Goal: Information Seeking & Learning: Compare options

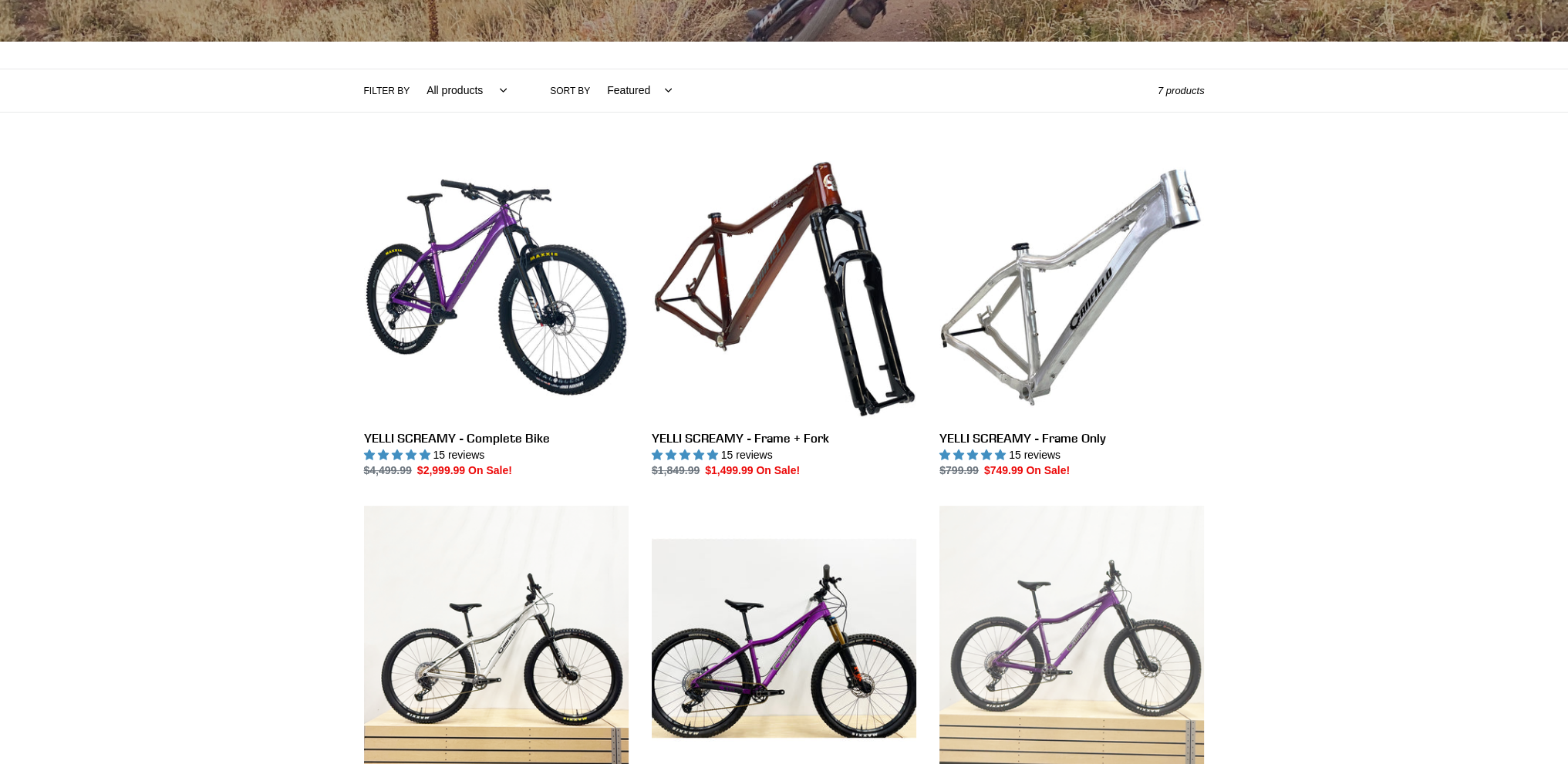
scroll to position [334, 0]
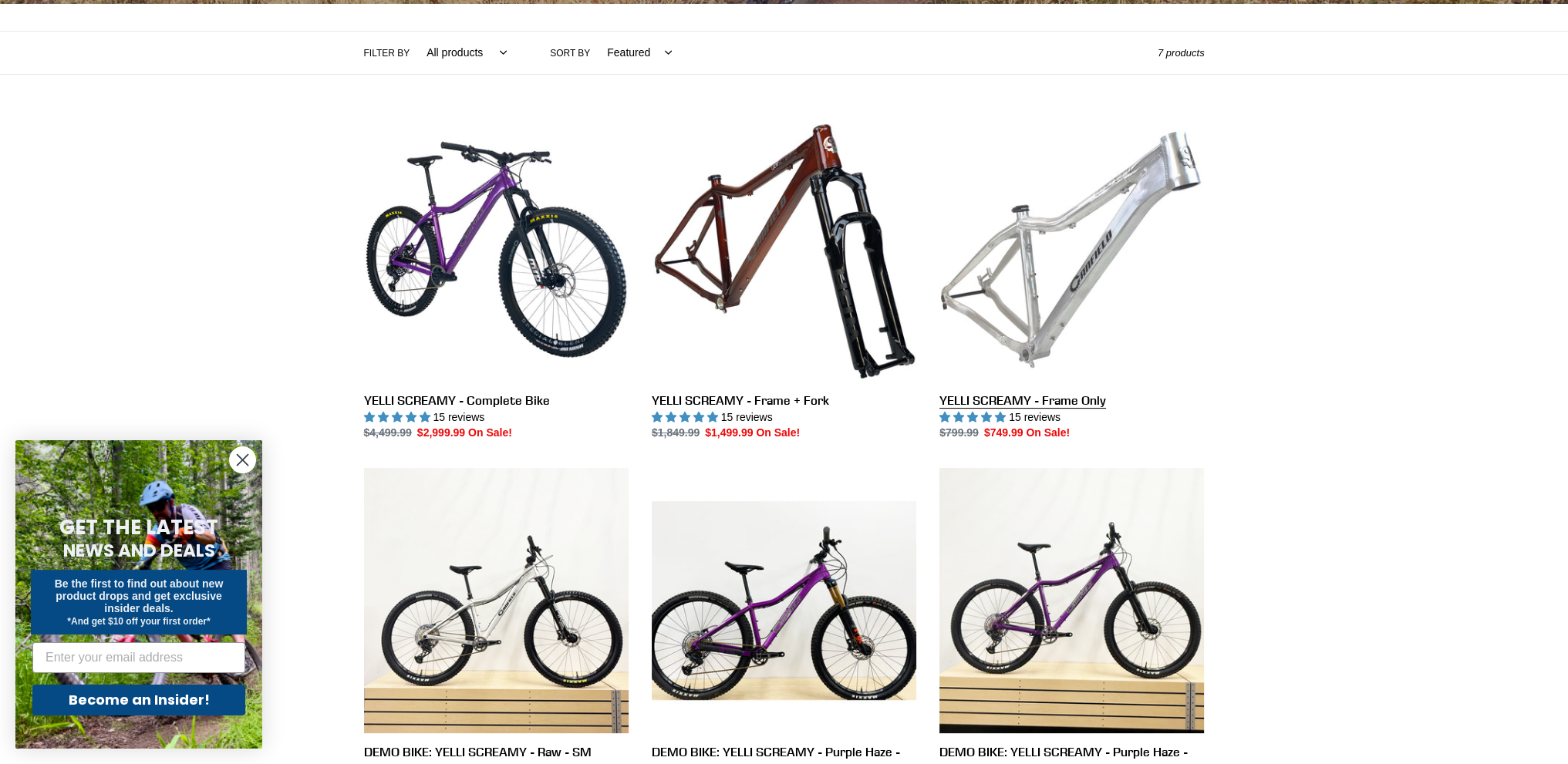
click at [1084, 400] on link "YELLI SCREAMY - Frame Only" at bounding box center [1071, 279] width 264 height 324
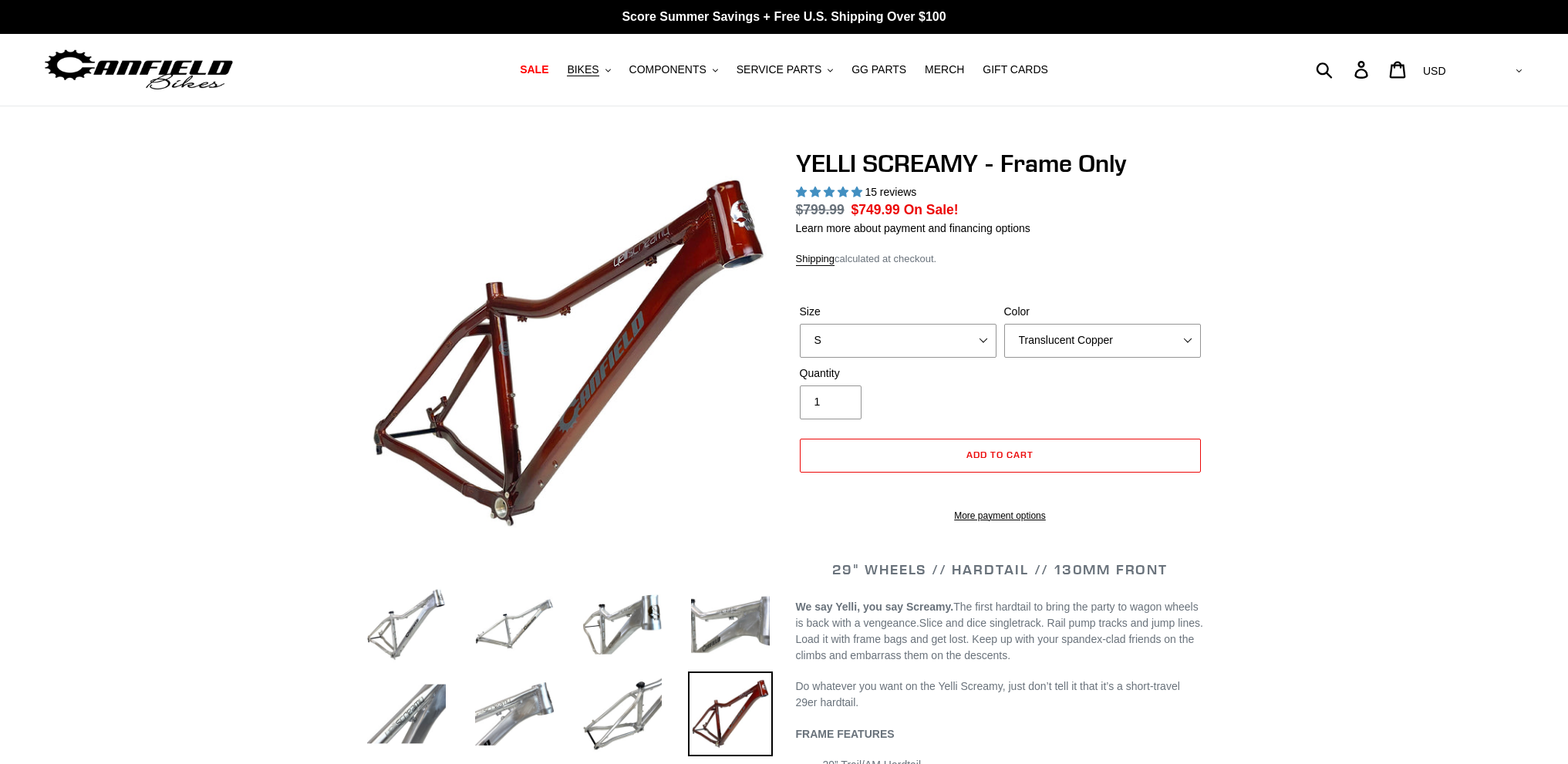
select select "highest-rating"
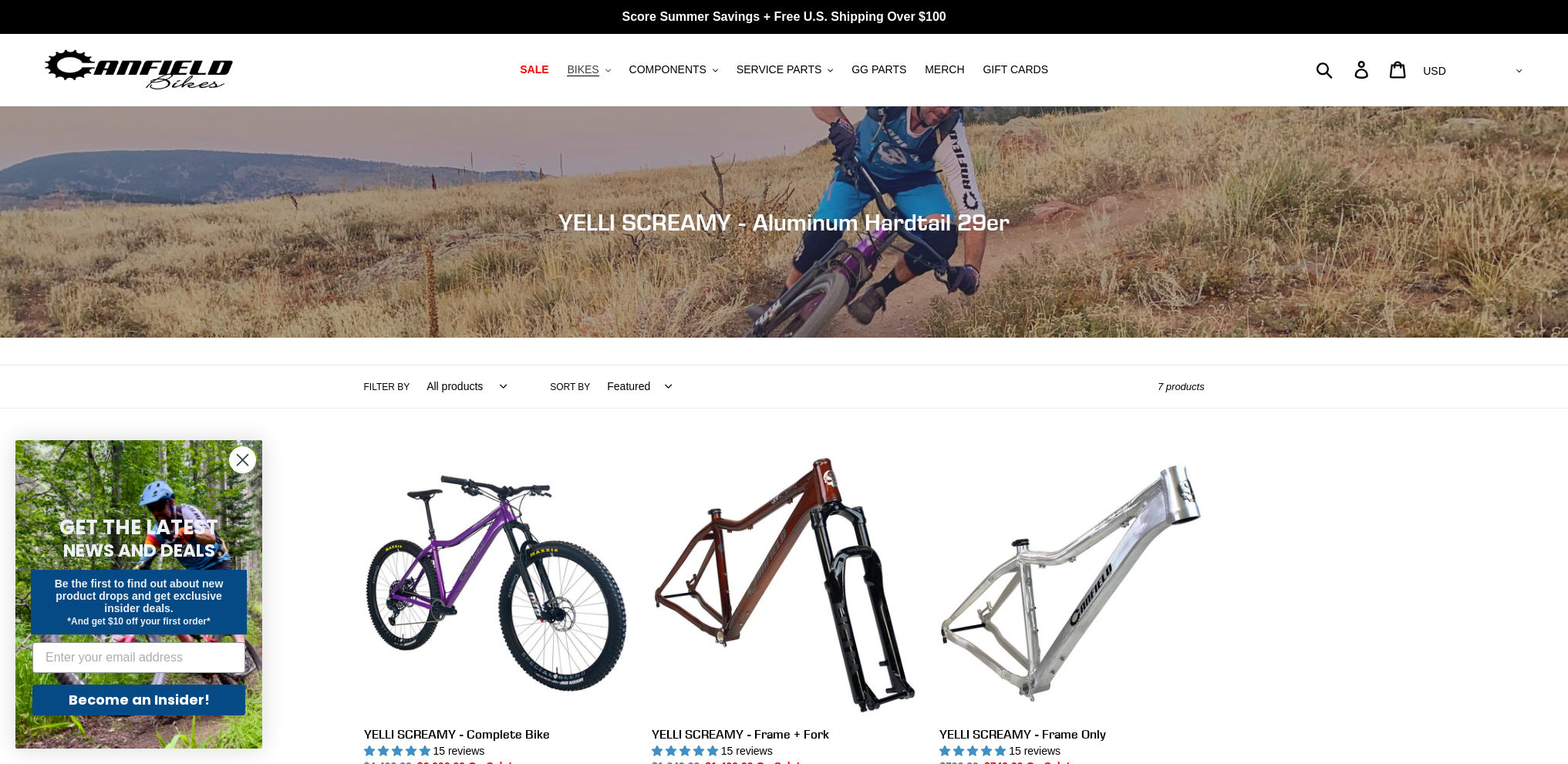
click at [599, 69] on span "BIKES" at bounding box center [583, 70] width 32 height 13
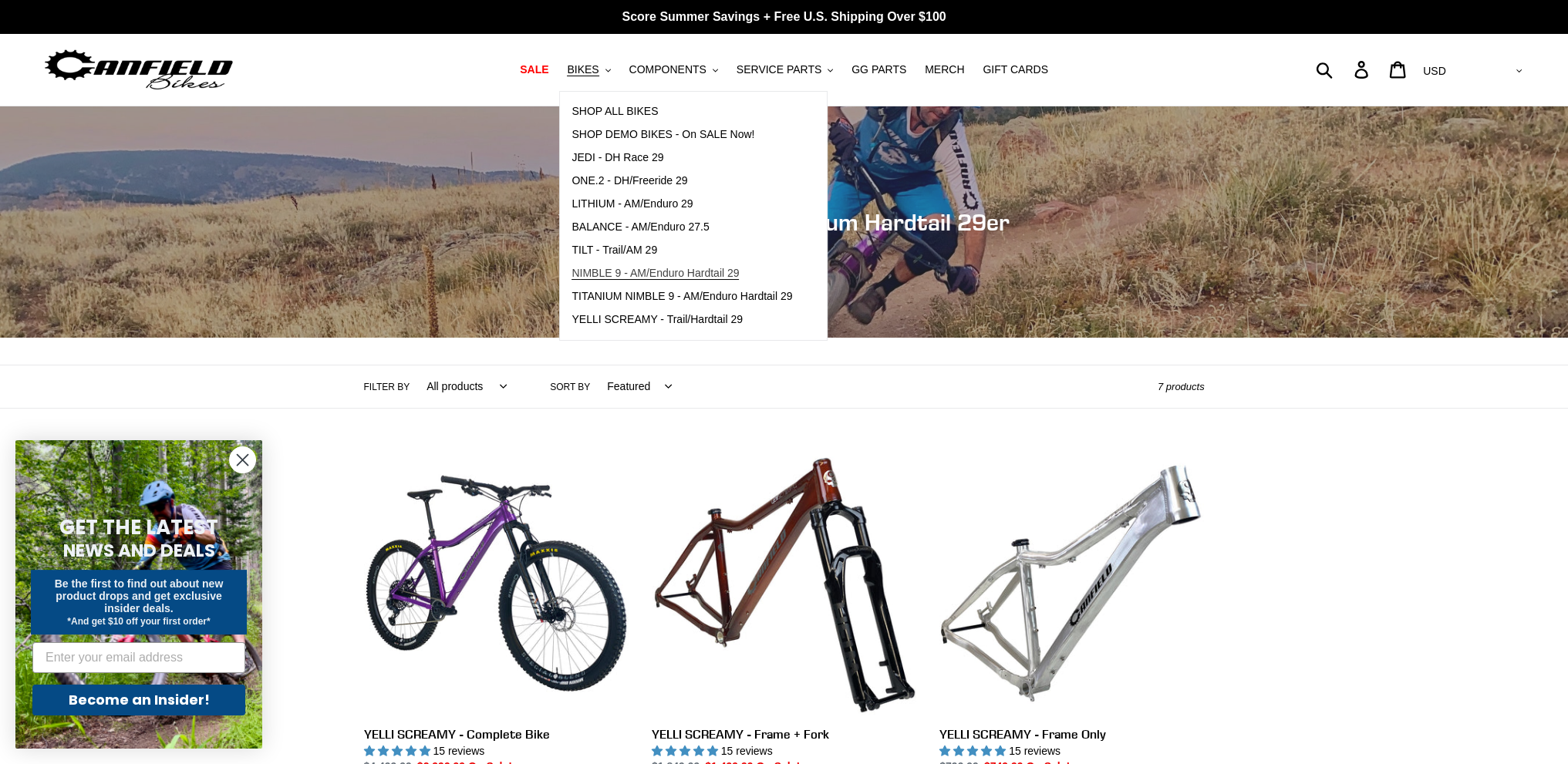
click at [643, 269] on span "NIMBLE 9 - AM/Enduro Hardtail 29" at bounding box center [655, 274] width 168 height 13
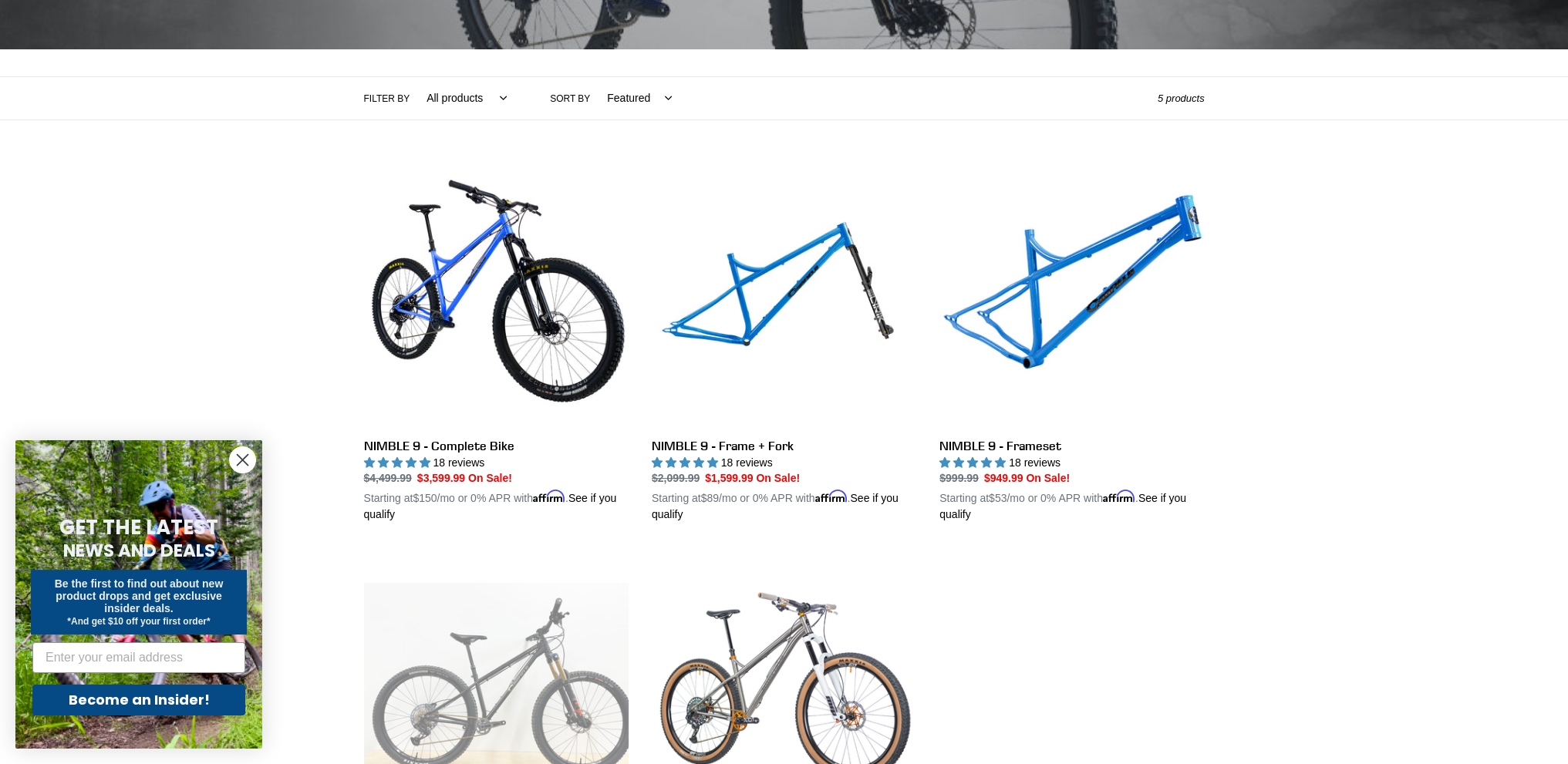
scroll to position [334, 0]
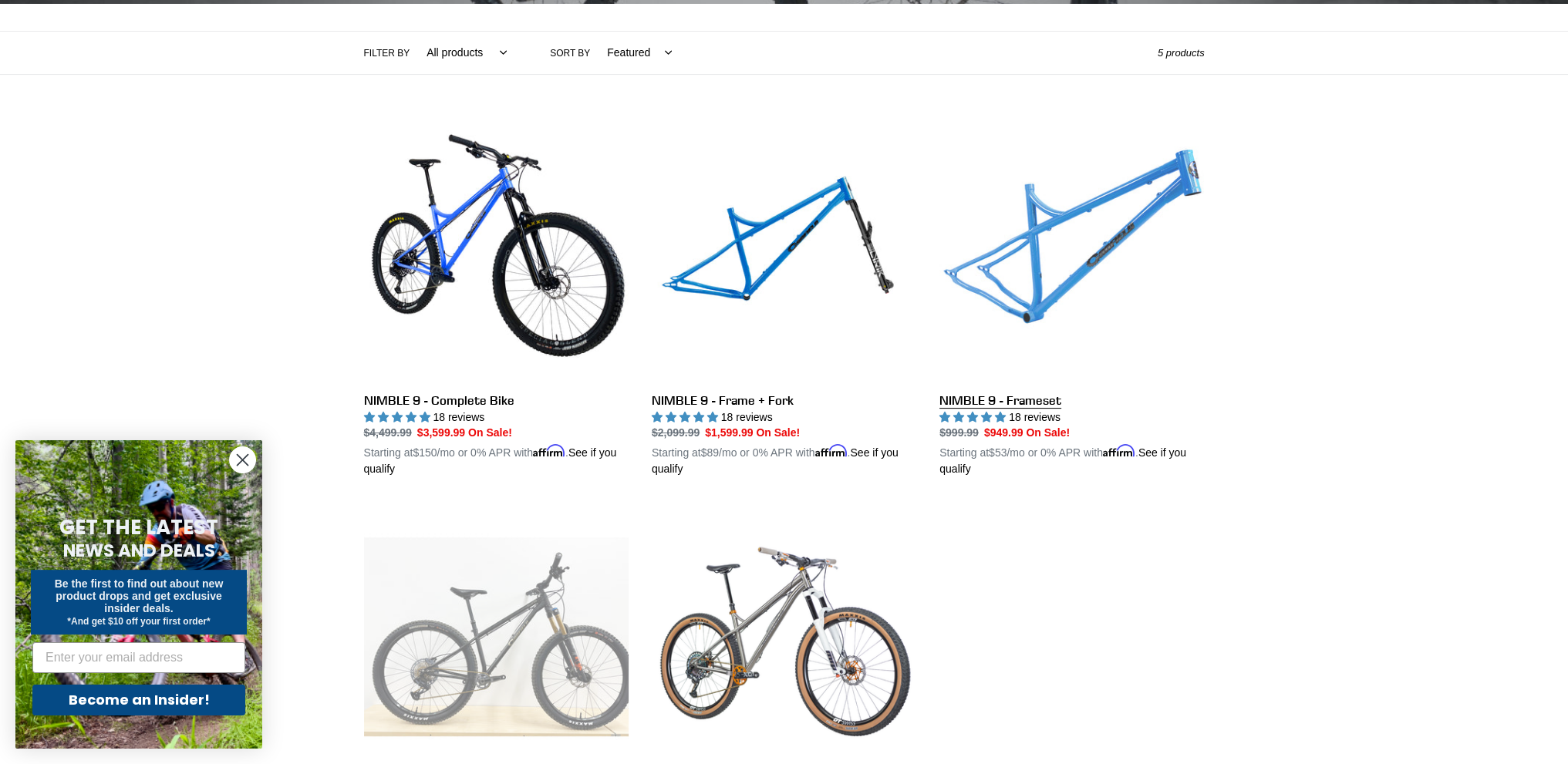
click at [1002, 399] on link "NIMBLE 9 - Frameset" at bounding box center [1071, 298] width 264 height 361
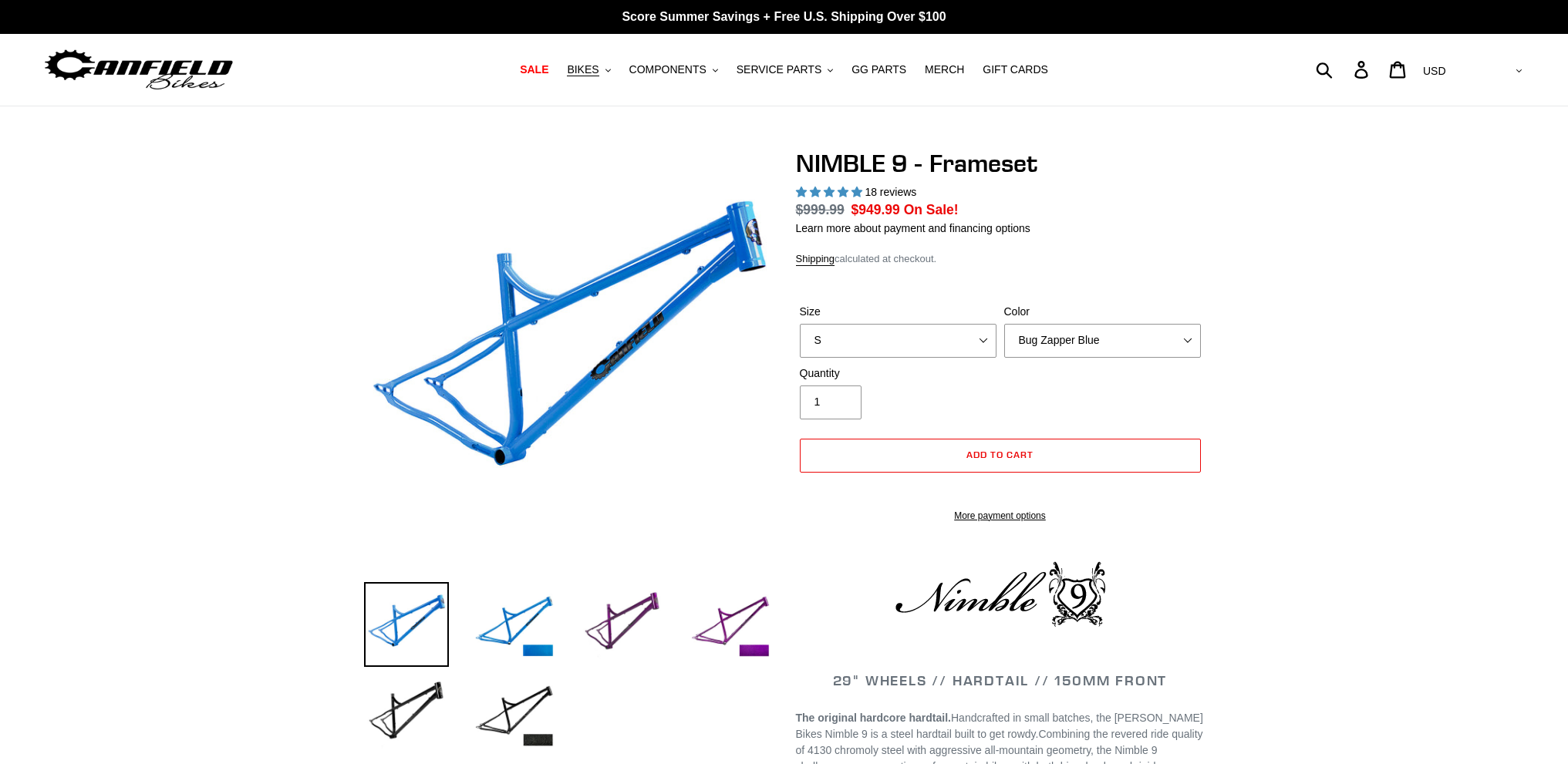
select select "highest-rating"
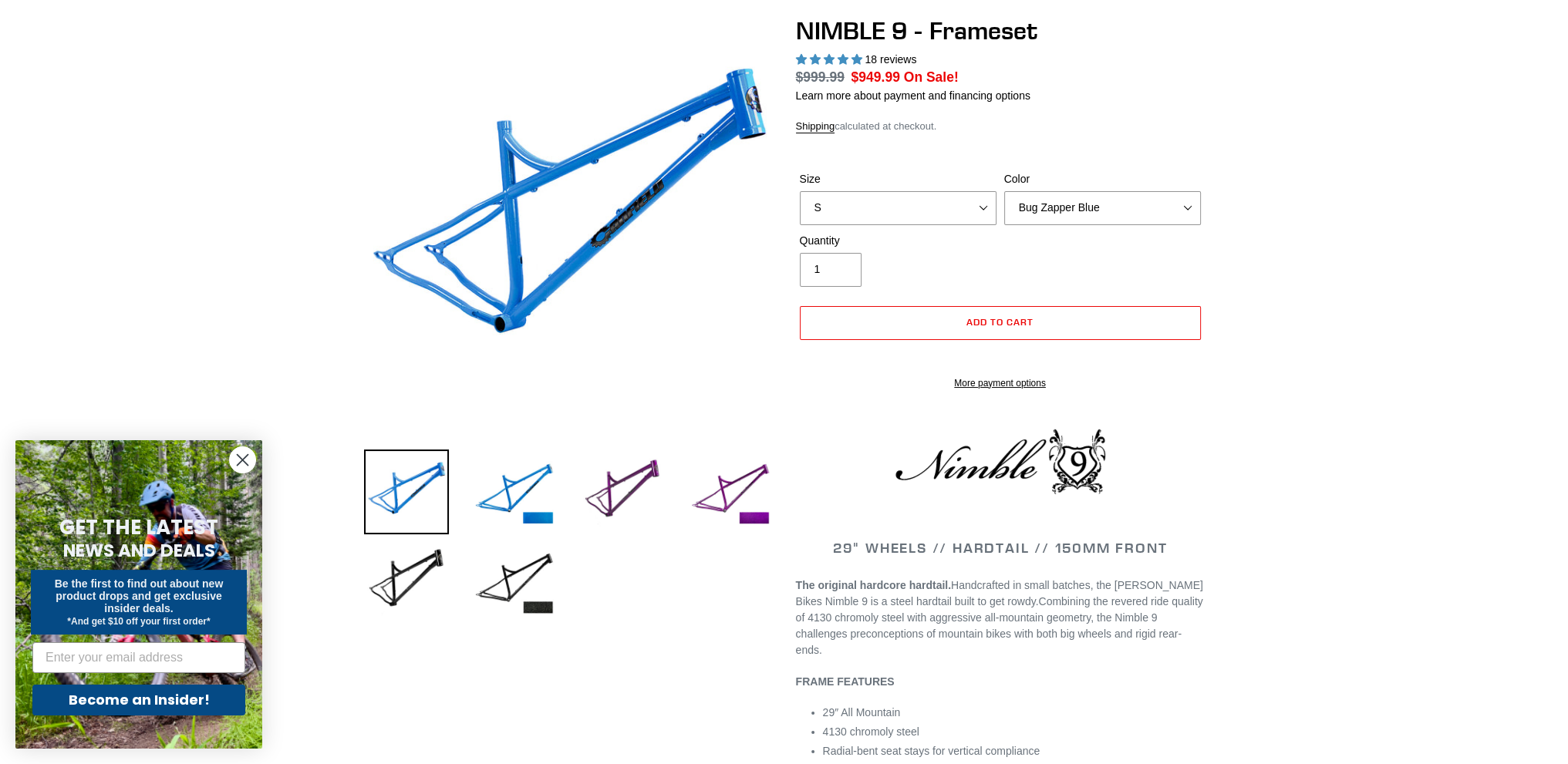
scroll to position [103, 0]
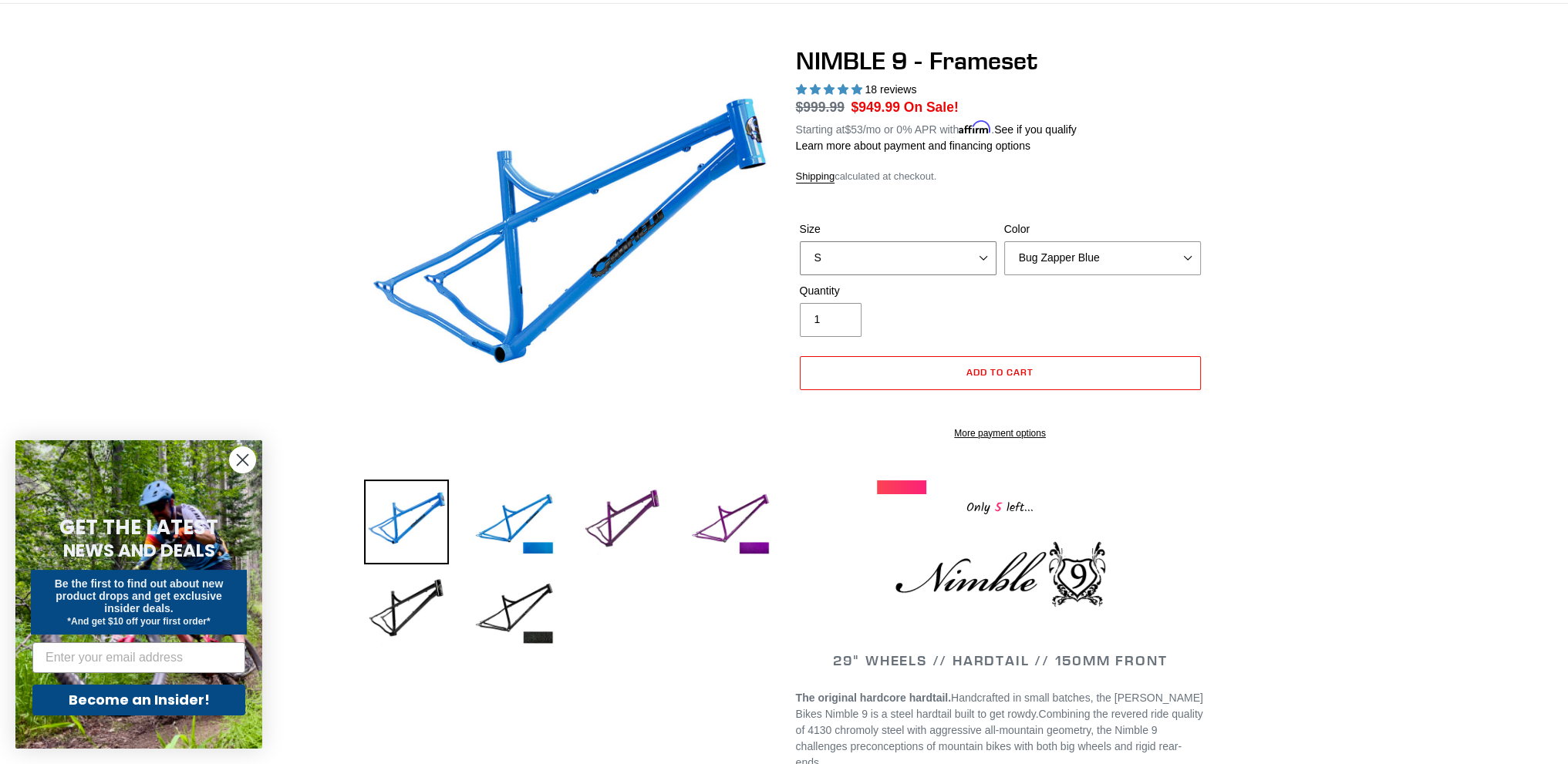
click at [959, 254] on select "S M L XL" at bounding box center [898, 258] width 197 height 34
select select "L"
click at [800, 241] on select "S M L XL" at bounding box center [898, 258] width 197 height 34
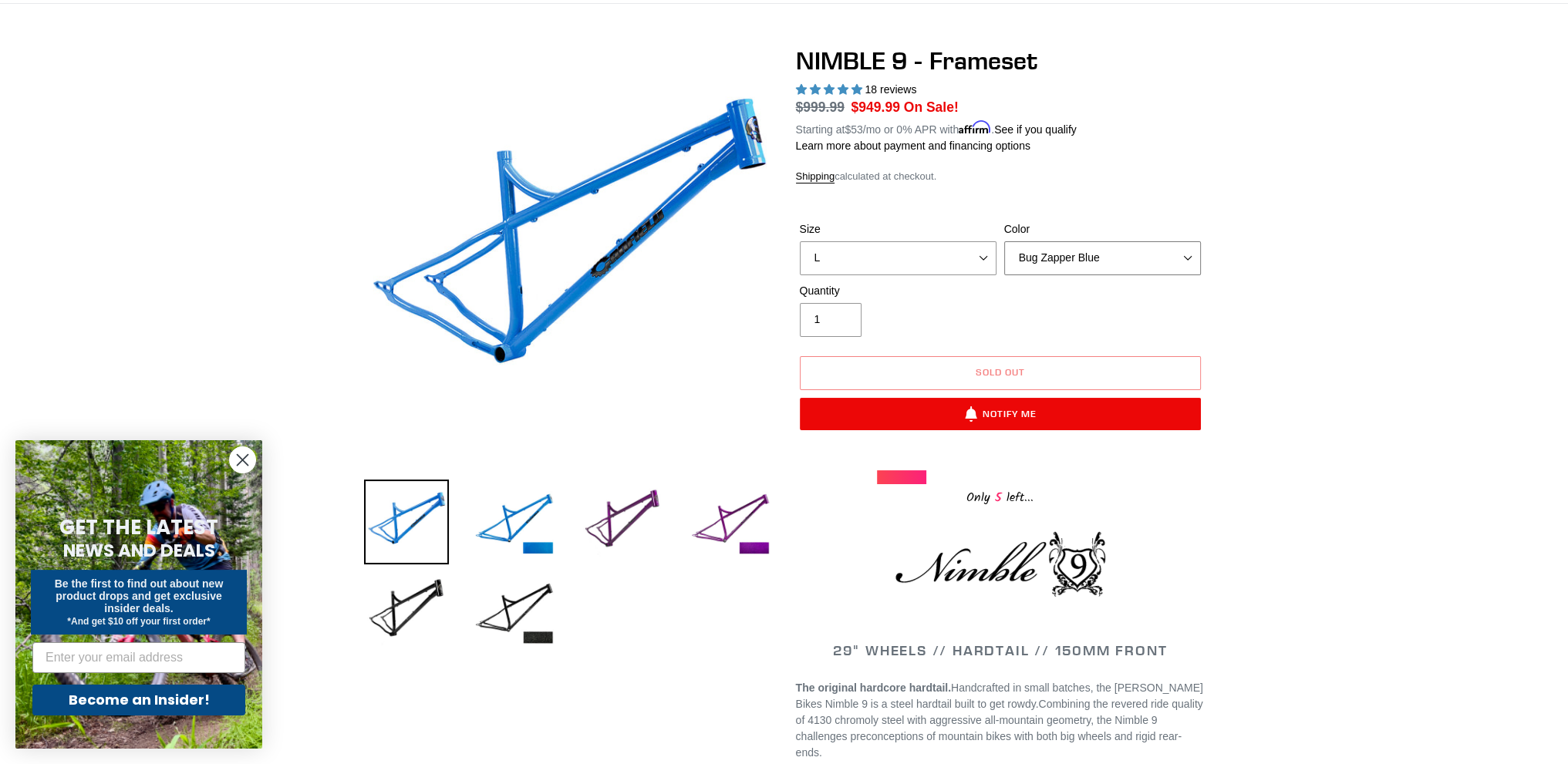
click at [1098, 243] on select "Bug Zapper Blue Purple Haze -Sold Out Galaxy Black" at bounding box center [1103, 258] width 197 height 34
select select "Purple Haze -Sold Out"
click at [1004, 241] on select "Bug Zapper Blue Purple Haze -Sold Out Galaxy Black" at bounding box center [1103, 258] width 197 height 34
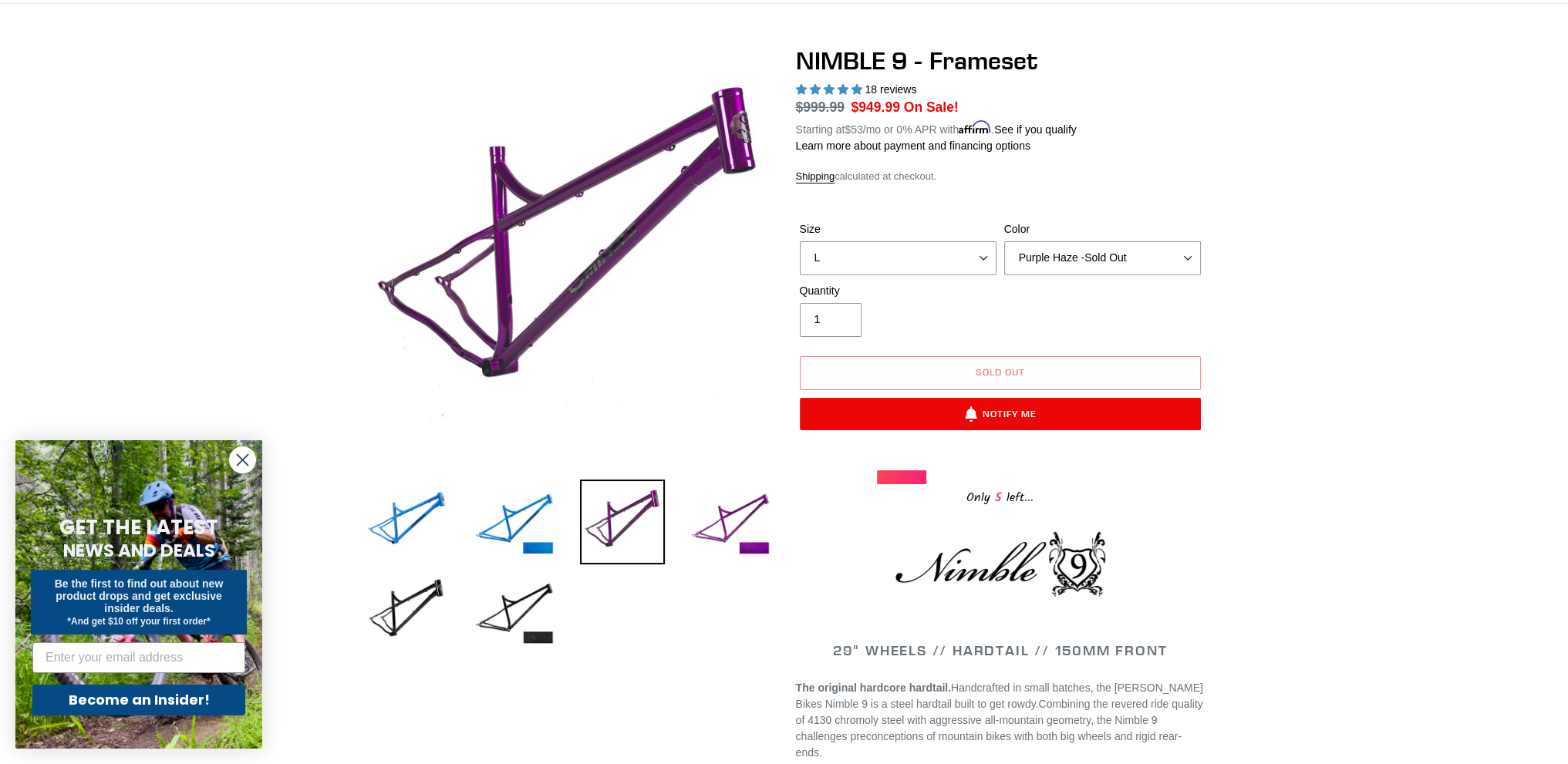
click at [1088, 238] on div "Color Bug Zapper Blue Purple Haze -Sold Out Galaxy Black" at bounding box center [1102, 248] width 204 height 54
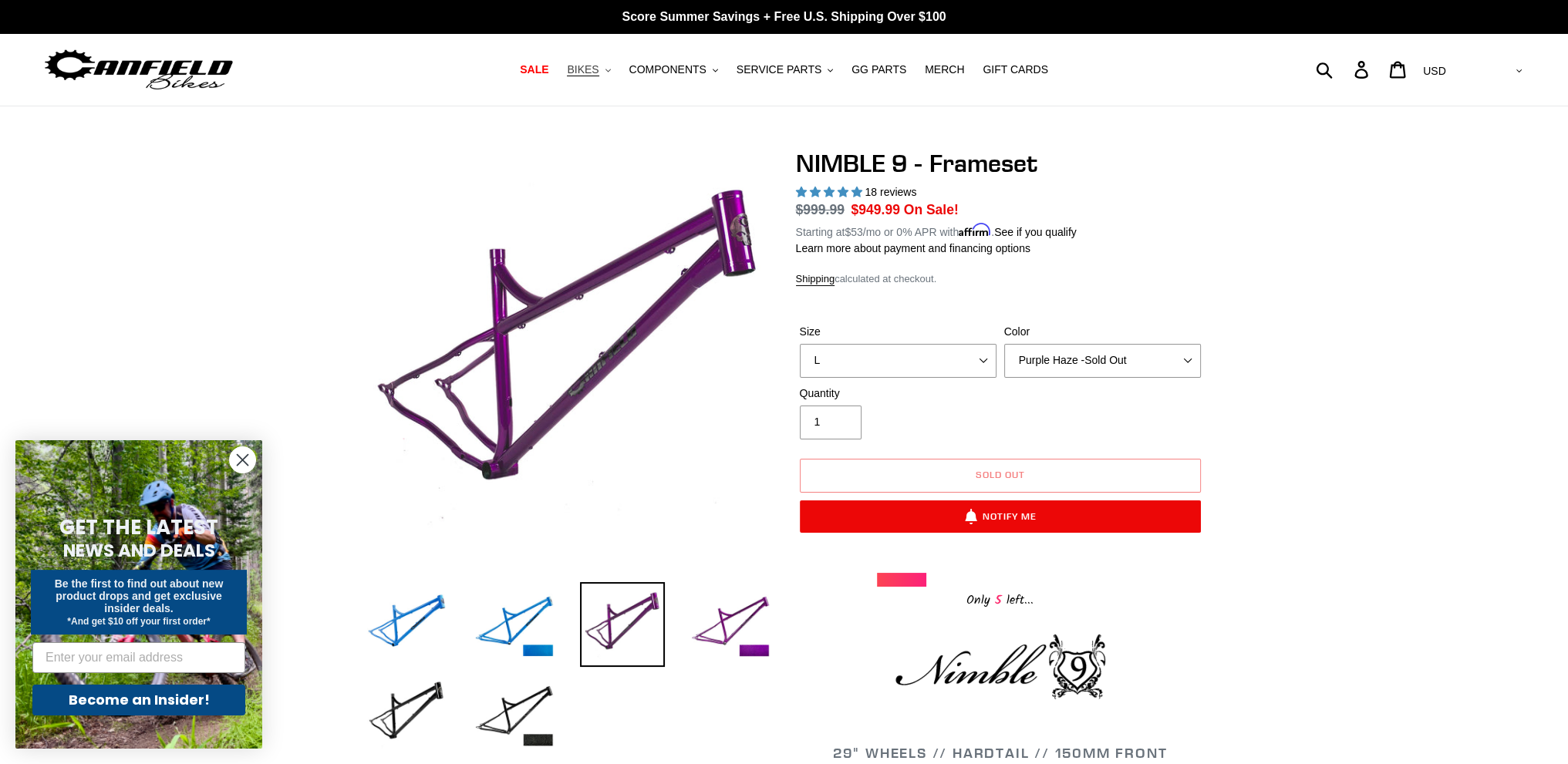
click at [599, 68] on span "BIKES" at bounding box center [583, 70] width 32 height 13
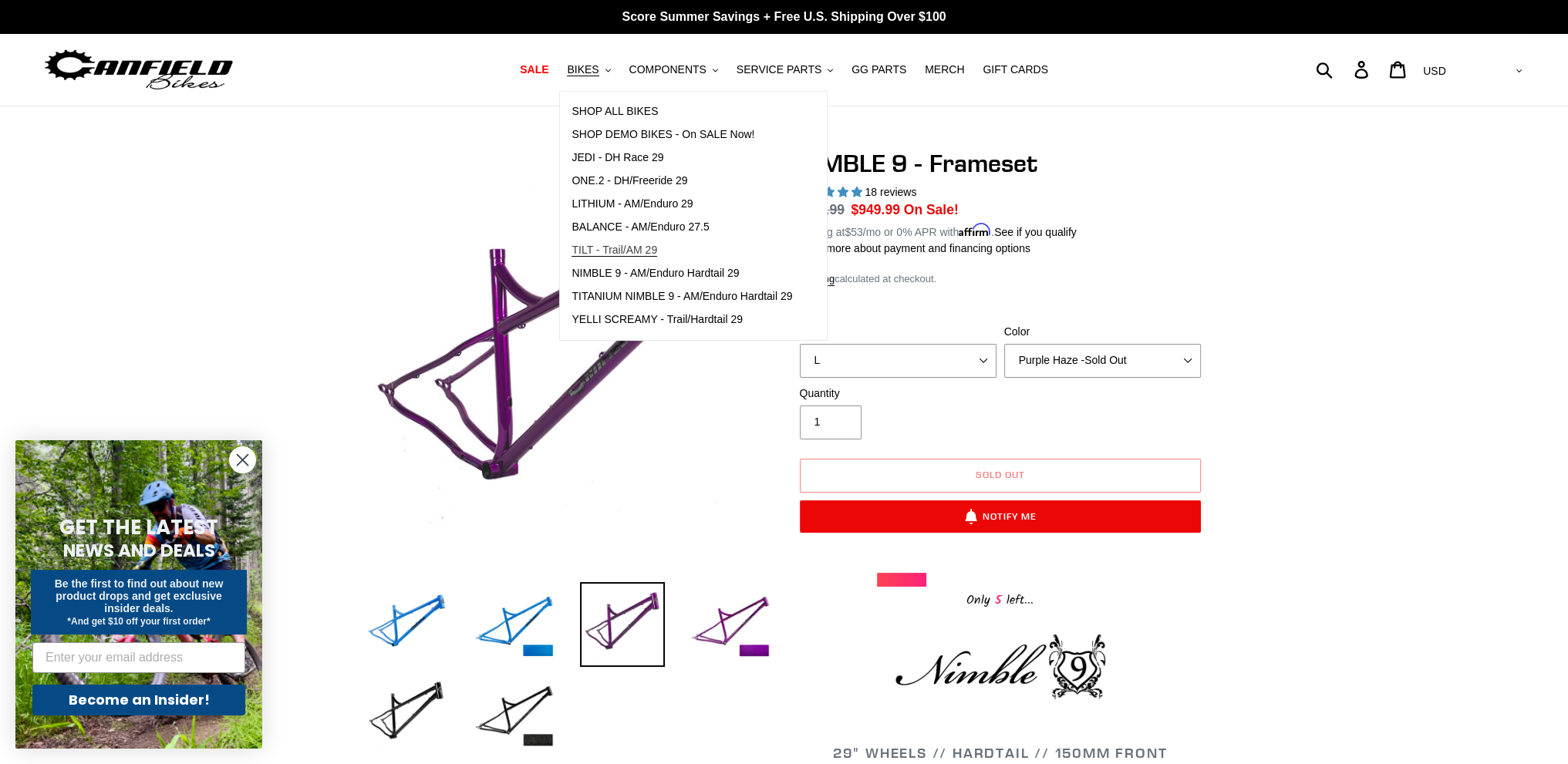
click at [642, 251] on span "TILT - Trail/AM 29" at bounding box center [614, 250] width 86 height 13
